Goal: Information Seeking & Learning: Learn about a topic

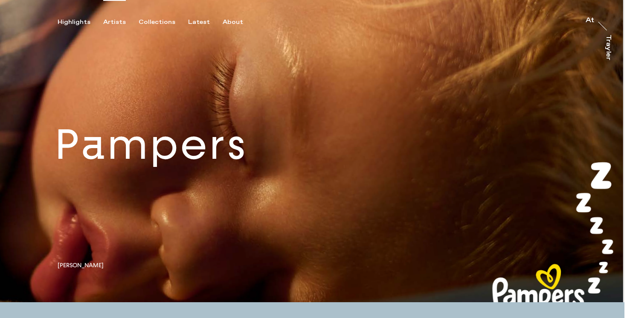
click at [105, 21] on div "Artists" at bounding box center [114, 22] width 23 height 8
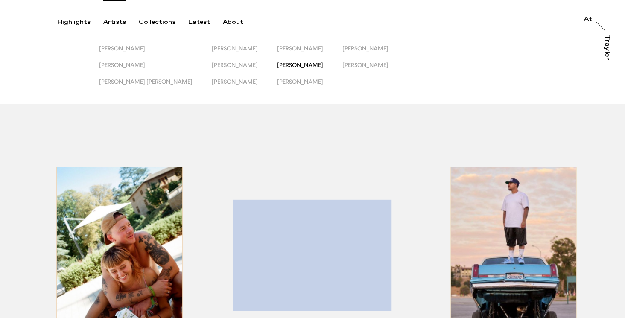
click at [277, 67] on span "[PERSON_NAME]" at bounding box center [300, 64] width 46 height 7
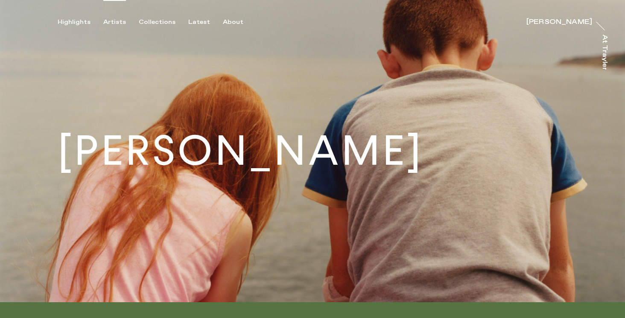
click at [113, 20] on div "Artists" at bounding box center [114, 22] width 23 height 8
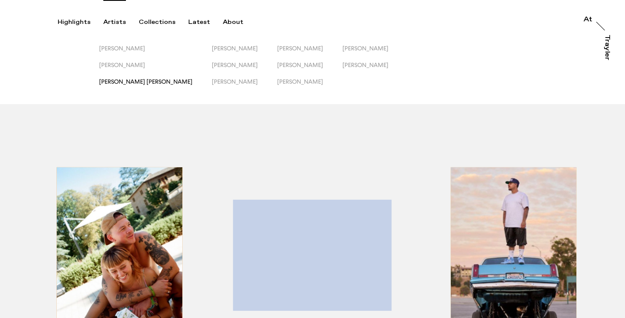
click at [130, 80] on span "[PERSON_NAME] [PERSON_NAME]" at bounding box center [145, 81] width 93 height 7
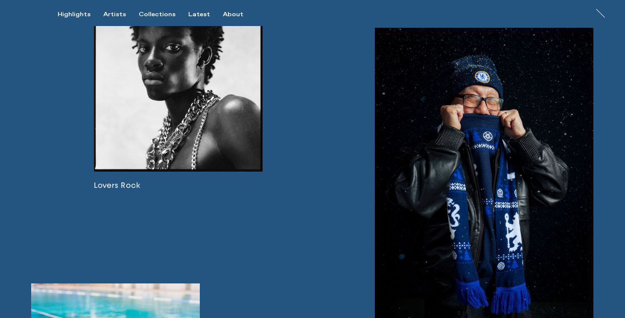
scroll to position [1022, 0]
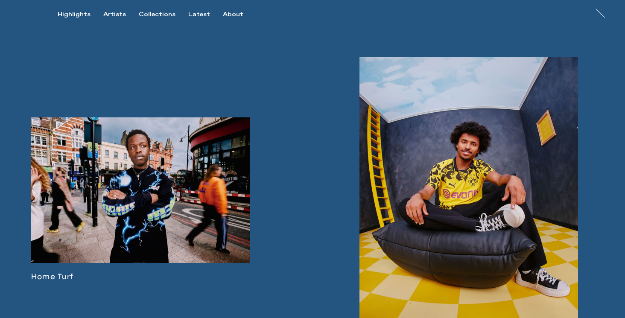
click at [404, 196] on link at bounding box center [468, 202] width 219 height 291
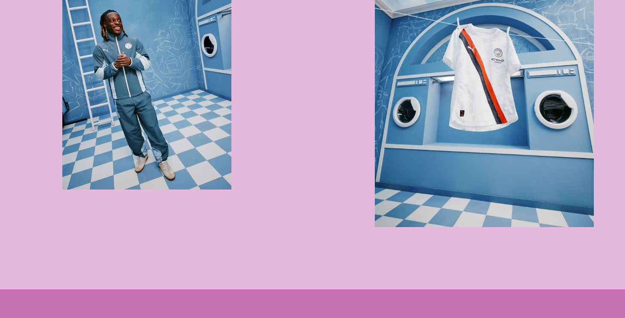
scroll to position [858, 0]
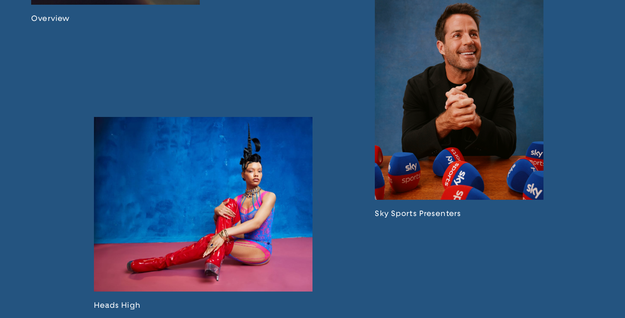
scroll to position [810, 0]
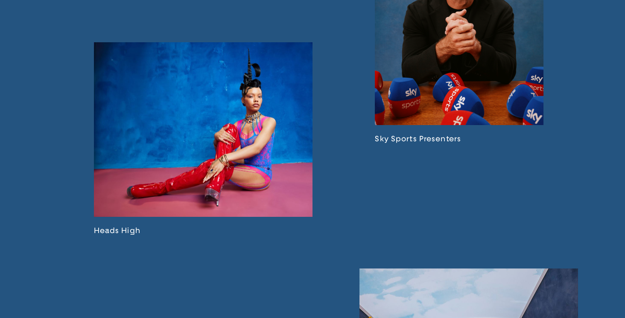
click at [441, 121] on link at bounding box center [459, 28] width 169 height 229
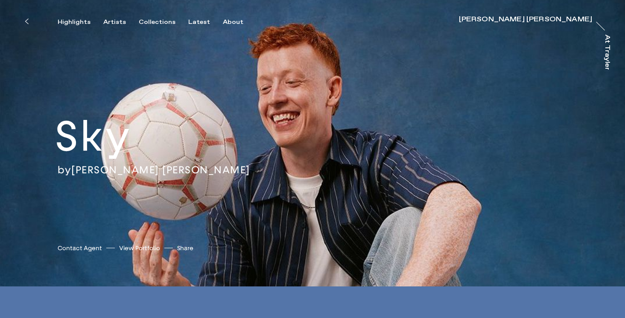
click at [30, 21] on button at bounding box center [26, 21] width 19 height 19
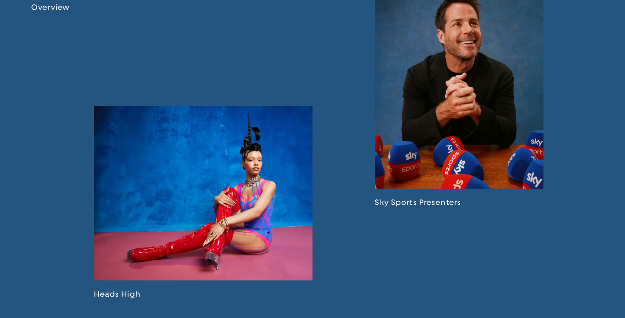
scroll to position [666, 0]
